Goal: Transaction & Acquisition: Book appointment/travel/reservation

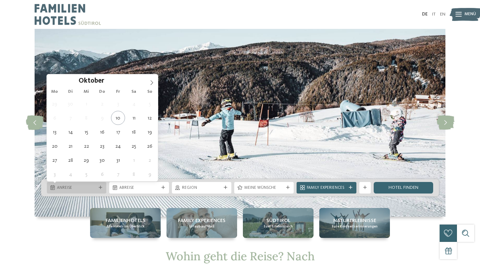
click at [100, 186] on icon at bounding box center [101, 188] width 4 height 4
click at [153, 81] on icon at bounding box center [151, 82] width 5 height 5
type input "****"
click at [153, 81] on icon at bounding box center [151, 82] width 5 height 5
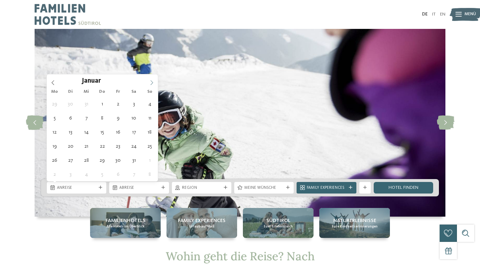
click at [153, 81] on icon at bounding box center [151, 82] width 5 height 5
type div "02.02.2026"
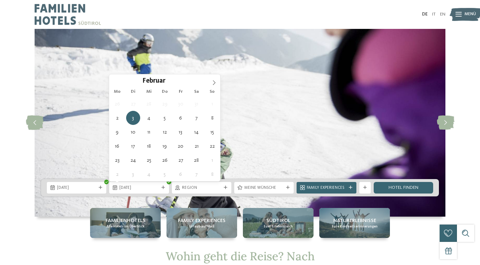
type input "****"
type div "06.02.2026"
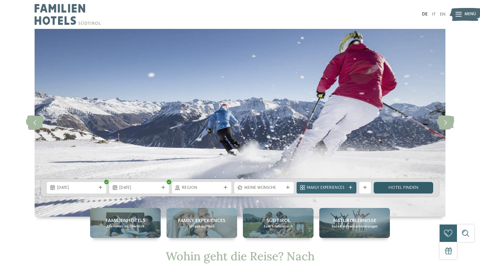
click at [392, 188] on link "Hotel finden" at bounding box center [404, 188] width 60 height 12
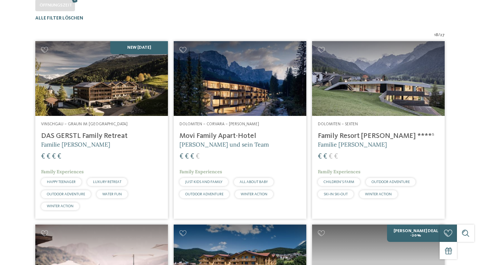
scroll to position [177, 0]
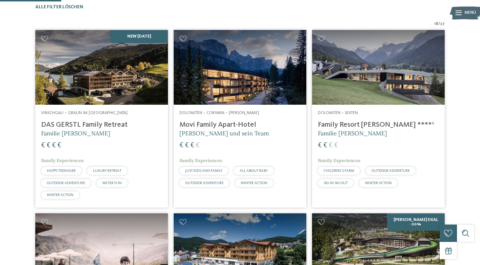
click at [374, 152] on div "Dolomiten – Sexten Family Resort Rainer ****ˢ Familie Rainer € € € € Family Exp…" at bounding box center [378, 150] width 133 height 91
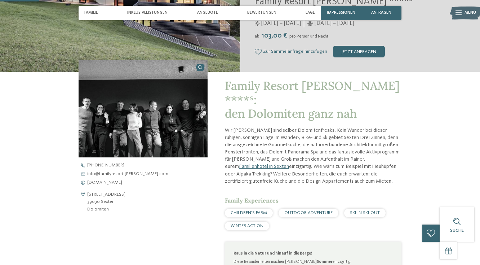
scroll to position [152, 0]
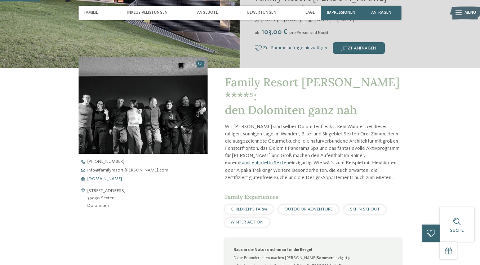
click at [122, 177] on span "www.familyresort-rainer.com" at bounding box center [104, 179] width 35 height 5
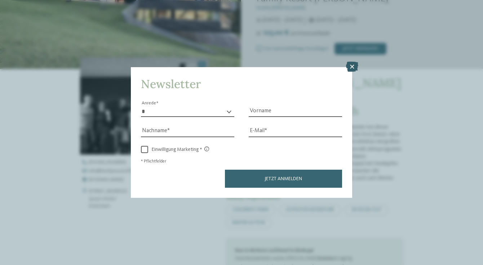
click at [350, 62] on icon at bounding box center [352, 67] width 12 height 10
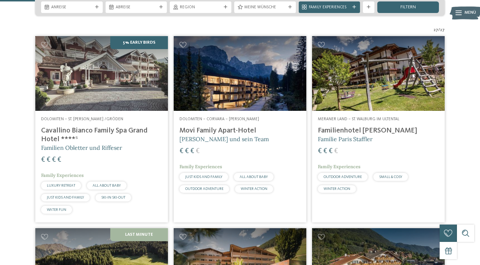
scroll to position [137, 0]
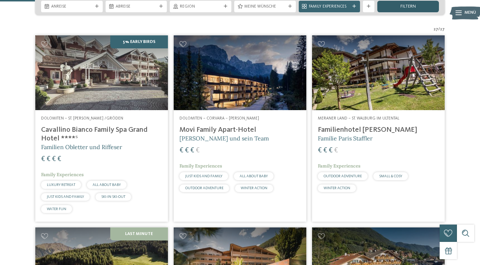
click at [393, 12] on div "filtern" at bounding box center [409, 7] width 62 height 12
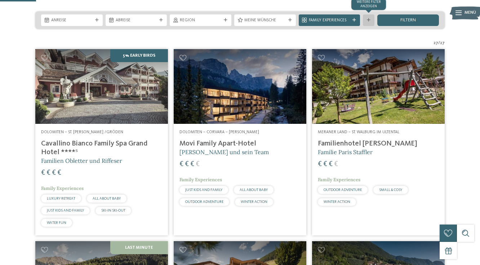
scroll to position [123, 0]
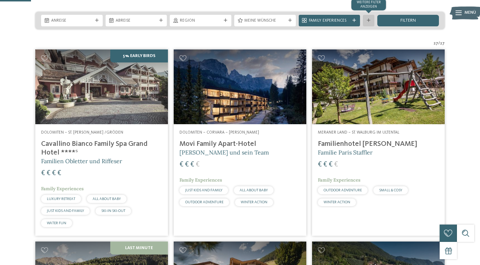
click at [368, 26] on div "Weitere Filter anzeigen" at bounding box center [369, 21] width 12 height 12
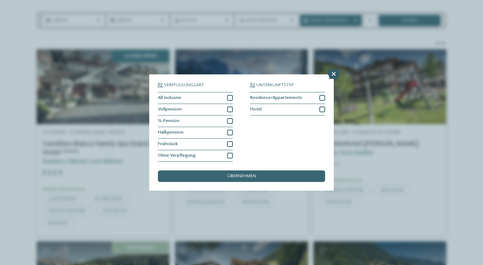
click at [332, 69] on icon at bounding box center [334, 74] width 12 height 10
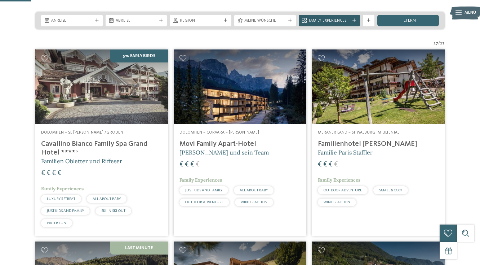
click at [327, 24] on span "Family Experiences" at bounding box center [329, 21] width 41 height 6
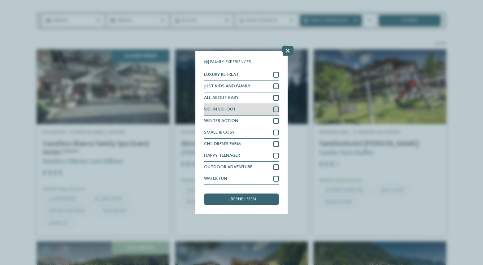
click at [275, 106] on div at bounding box center [276, 109] width 6 height 6
click at [238, 193] on div "übernehmen" at bounding box center [241, 199] width 75 height 12
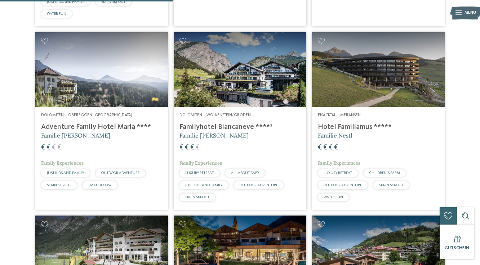
scroll to position [367, 0]
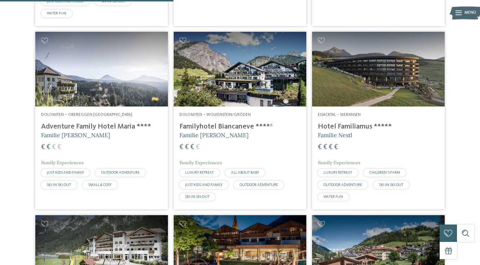
click at [85, 139] on h5 "Familie [PERSON_NAME]" at bounding box center [101, 135] width 121 height 8
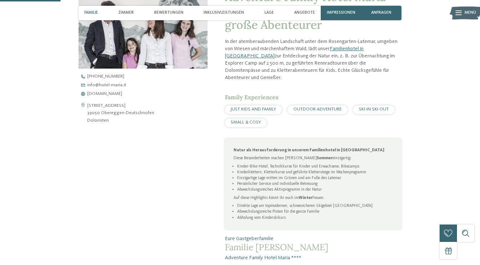
scroll to position [238, 0]
click at [102, 91] on span "[DOMAIN_NAME]" at bounding box center [104, 93] width 35 height 5
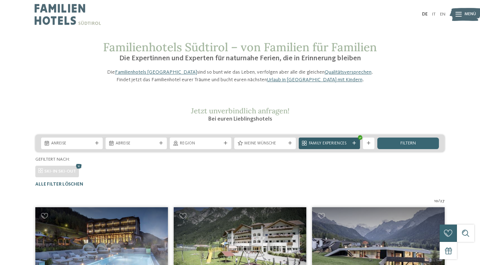
click at [328, 146] on span "Family Experiences" at bounding box center [329, 144] width 41 height 6
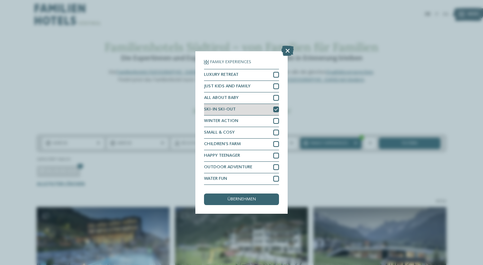
click at [277, 108] on icon at bounding box center [276, 110] width 4 height 4
click at [242, 197] on span "übernehmen" at bounding box center [242, 199] width 28 height 5
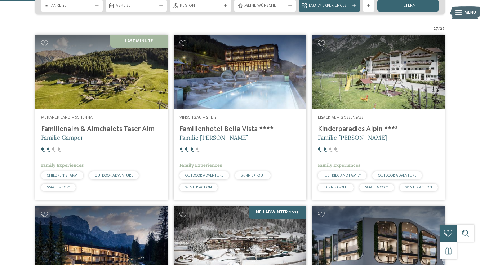
scroll to position [142, 0]
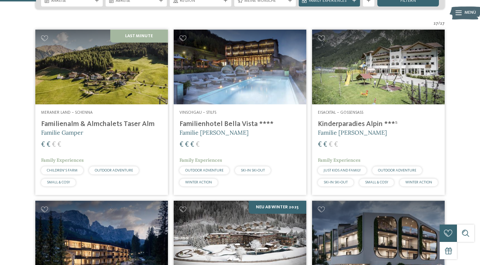
click at [128, 151] on div "Meraner Land – Schenna Familienalm & Almchalets Taser Alm Familie Gamper € € € …" at bounding box center [101, 149] width 133 height 91
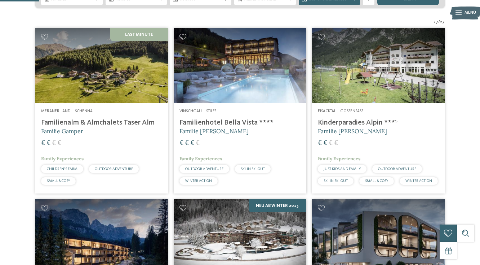
scroll to position [143, 0]
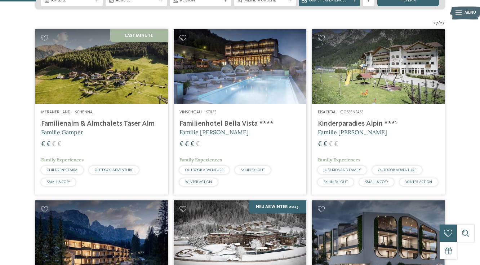
click at [341, 104] on img at bounding box center [378, 66] width 133 height 75
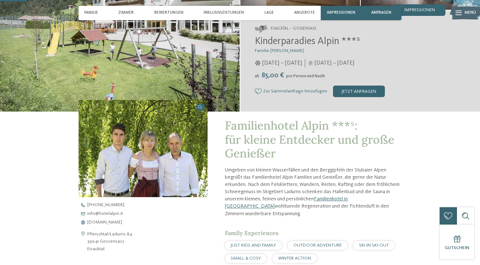
scroll to position [108, 0]
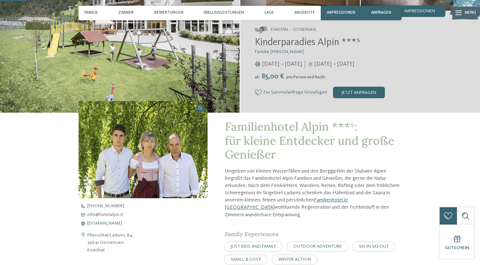
click at [102, 222] on span "[DOMAIN_NAME]" at bounding box center [104, 223] width 35 height 5
click at [95, 221] on span "www.hotelalpin.it" at bounding box center [104, 223] width 35 height 5
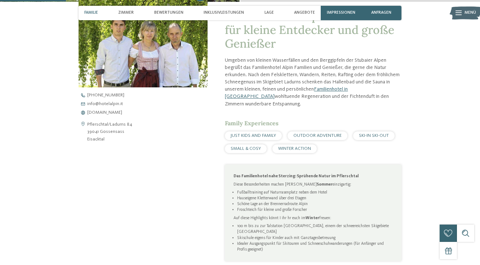
scroll to position [292, 0]
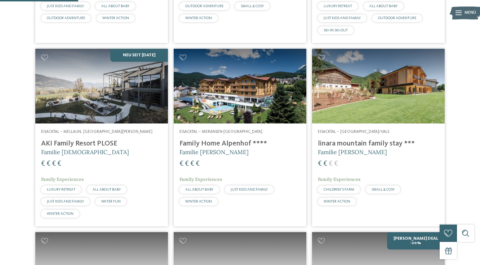
scroll to position [308, 0]
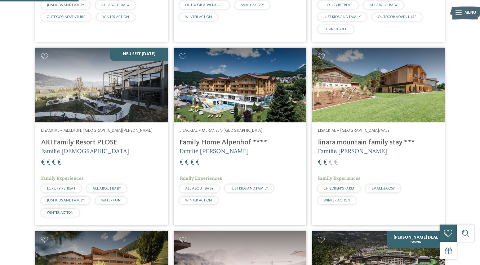
click at [358, 154] on span "Familie [PERSON_NAME]" at bounding box center [352, 150] width 69 height 7
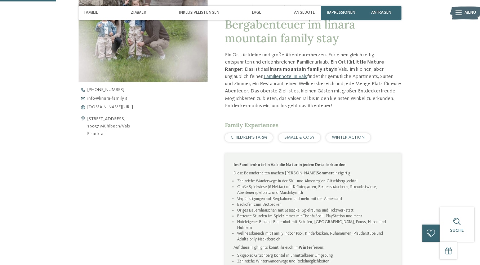
scroll to position [221, 0]
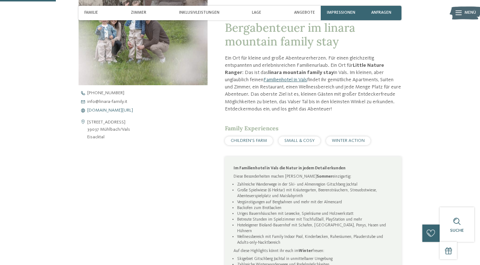
click at [102, 109] on span "[DOMAIN_NAME][URL]" at bounding box center [110, 110] width 46 height 5
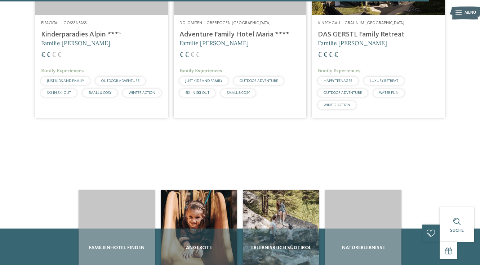
scroll to position [1705, 0]
